Goal: Navigation & Orientation: Find specific page/section

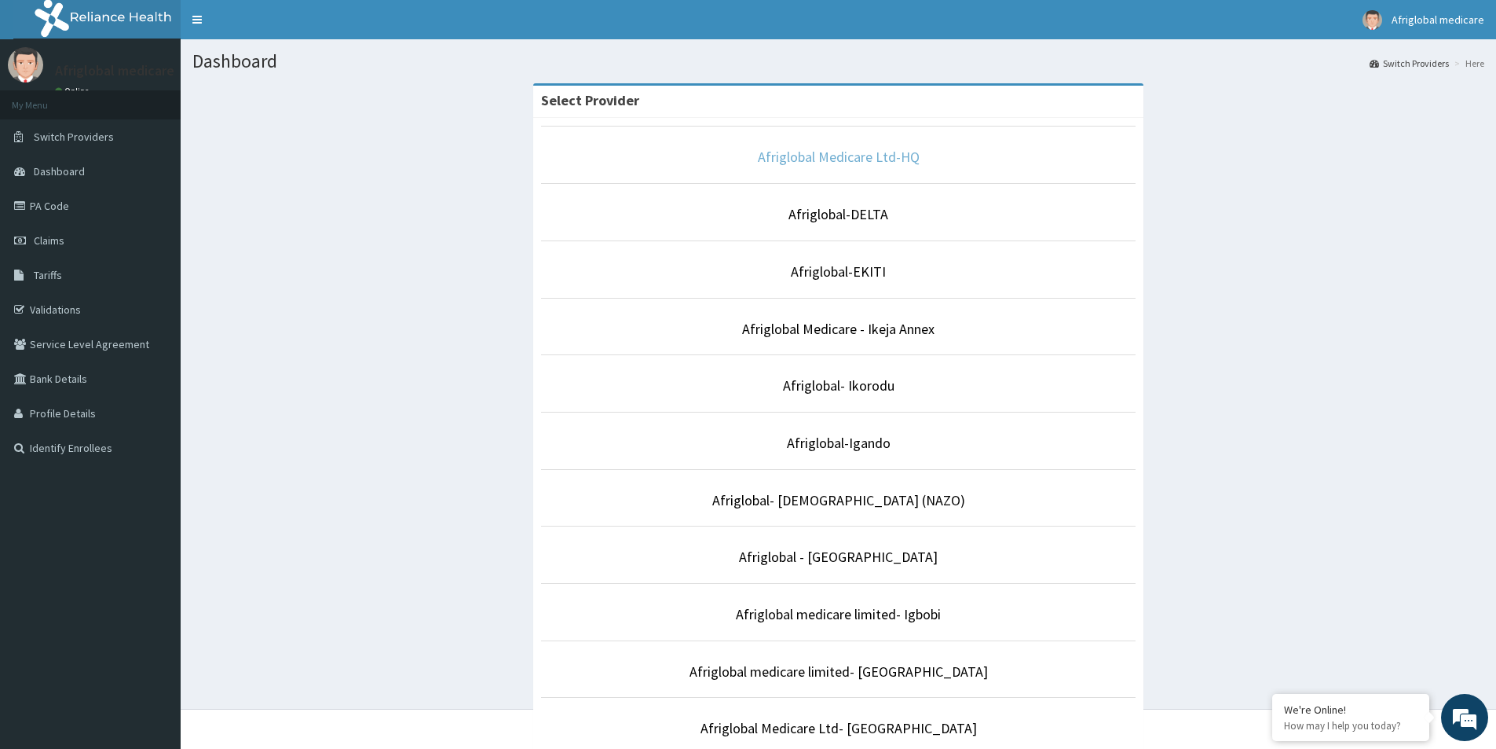
click at [834, 155] on link "Afriglobal Medicare Ltd-HQ" at bounding box center [839, 157] width 162 height 18
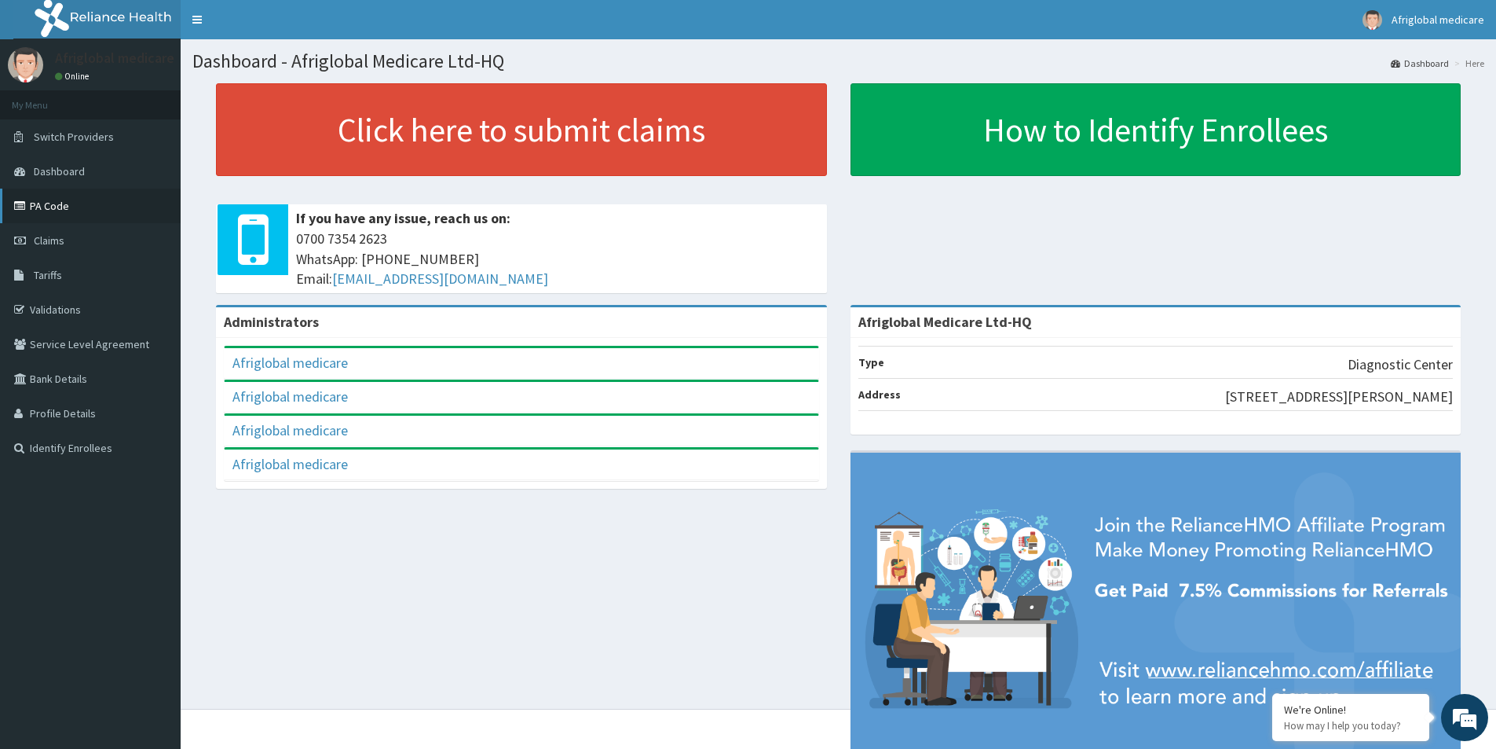
click at [74, 206] on link "PA Code" at bounding box center [90, 206] width 181 height 35
